Goal: Navigation & Orientation: Find specific page/section

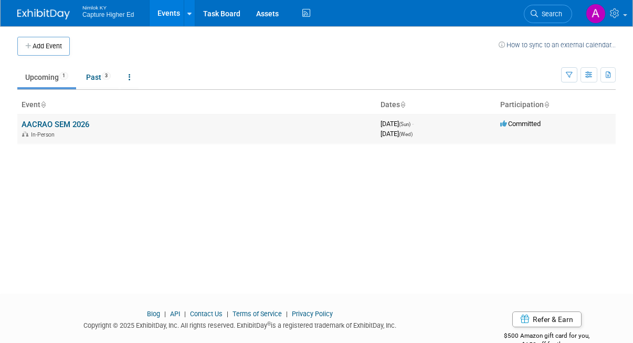
click at [57, 124] on link "AACRAO SEM 2026" at bounding box center [56, 124] width 68 height 9
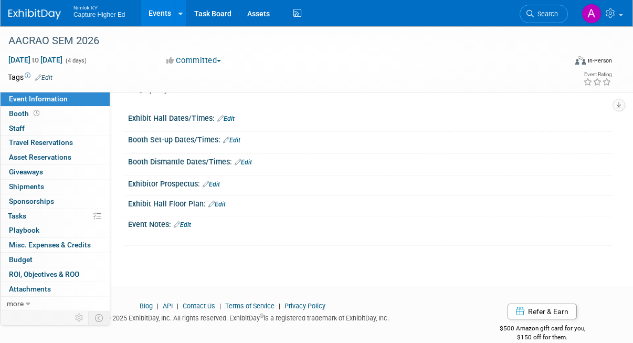
scroll to position [102, 0]
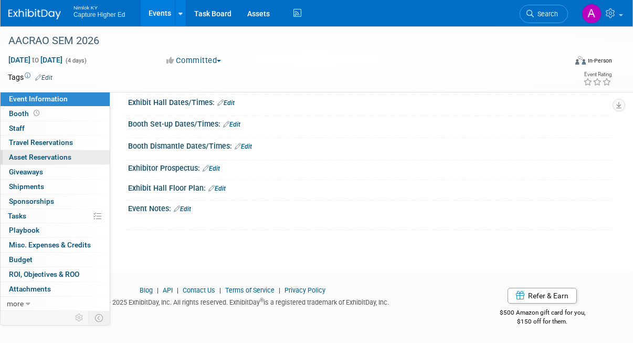
click at [37, 156] on span "Asset Reservations 0" at bounding box center [40, 157] width 62 height 8
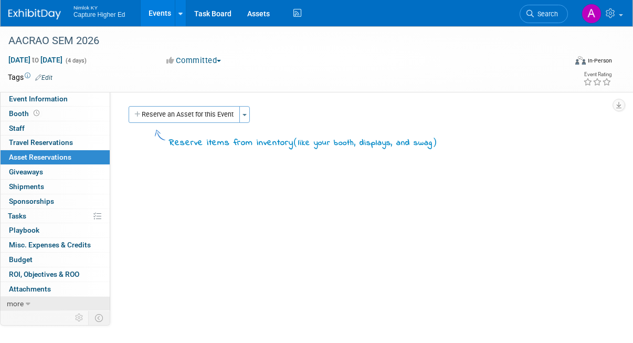
click at [26, 302] on icon at bounding box center [28, 303] width 5 height 7
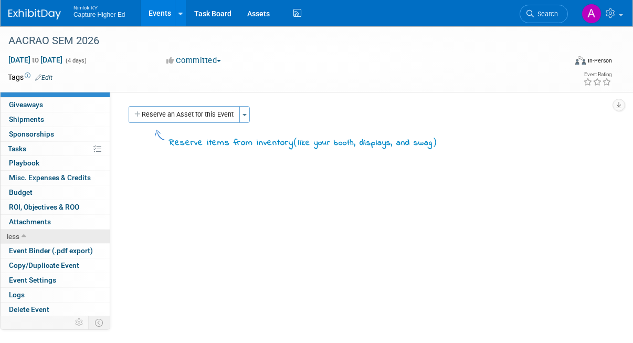
scroll to position [68, 0]
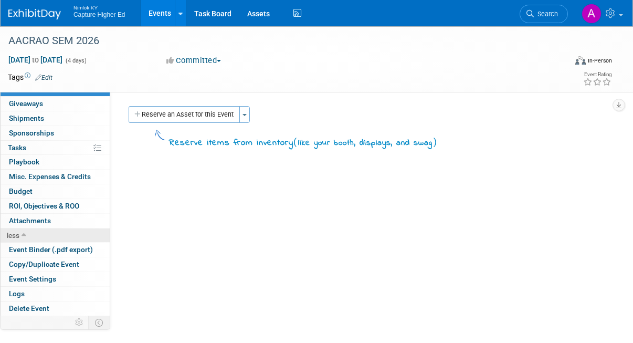
click at [24, 235] on icon at bounding box center [24, 235] width 5 height 7
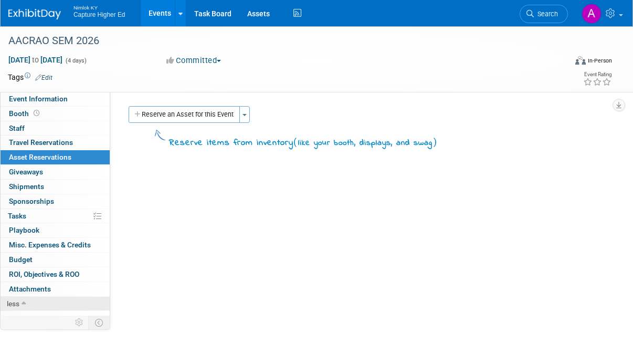
scroll to position [0, 0]
click at [47, 100] on span "Event Information" at bounding box center [38, 98] width 59 height 8
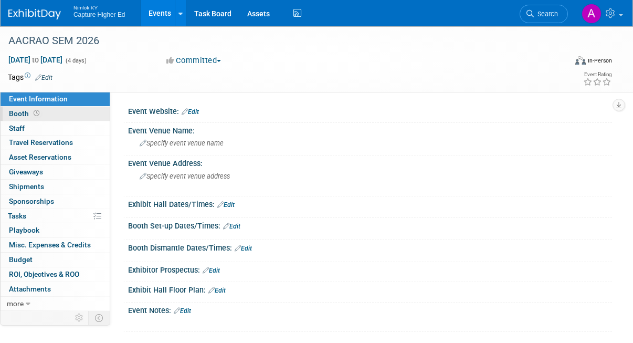
click at [23, 114] on span "Booth" at bounding box center [25, 113] width 33 height 8
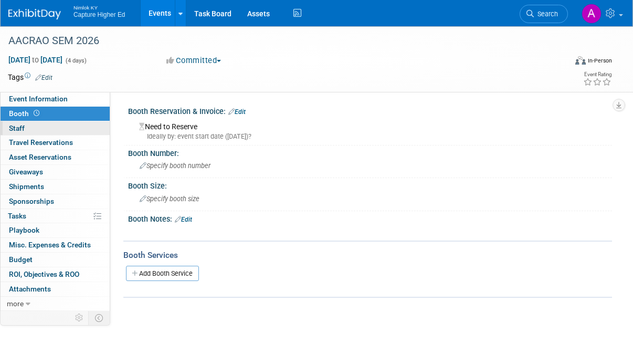
click at [23, 130] on span "Staff 0" at bounding box center [17, 128] width 16 height 8
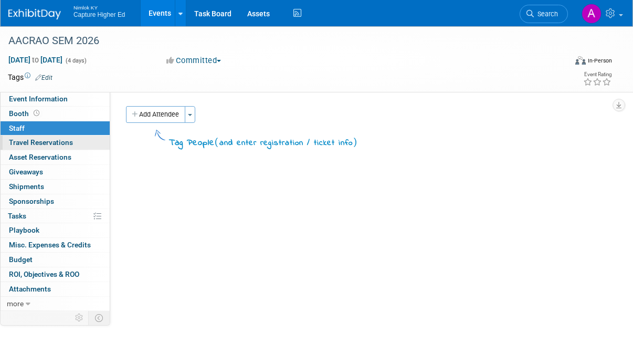
click at [24, 147] on link "0 Travel Reservations 0" at bounding box center [55, 142] width 109 height 14
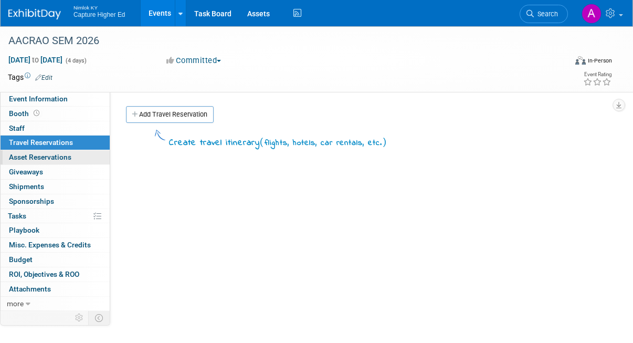
click at [21, 162] on link "0 Asset Reservations 0" at bounding box center [55, 157] width 109 height 14
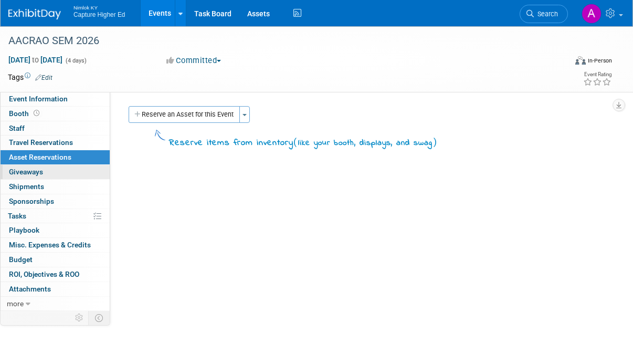
click at [19, 175] on span "Giveaways 0" at bounding box center [26, 171] width 34 height 8
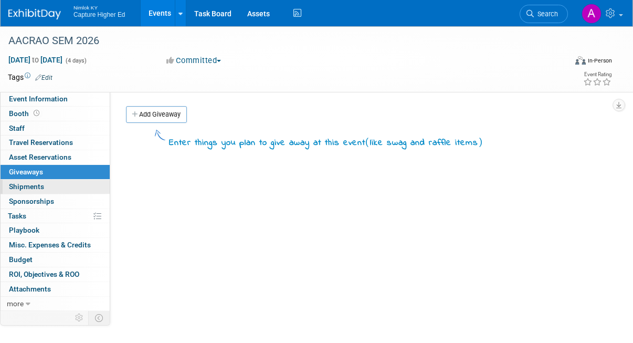
click at [23, 192] on link "0 Shipments 0" at bounding box center [55, 186] width 109 height 14
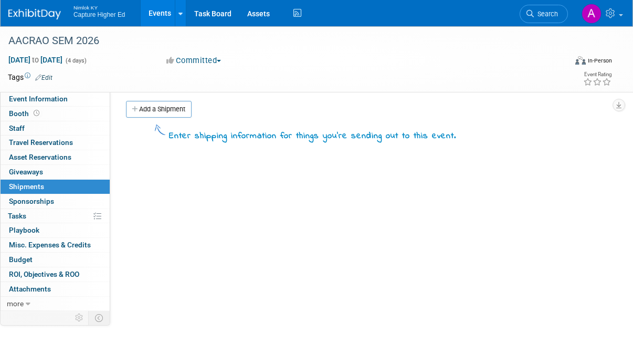
scroll to position [6, 0]
click at [22, 200] on span "Sponsorships 0" at bounding box center [31, 201] width 45 height 8
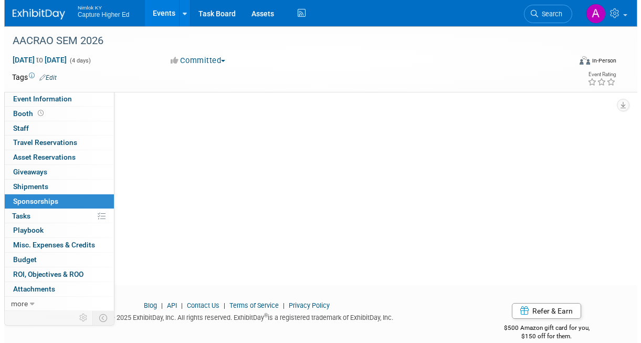
scroll to position [69, 0]
